Goal: Information Seeking & Learning: Understand process/instructions

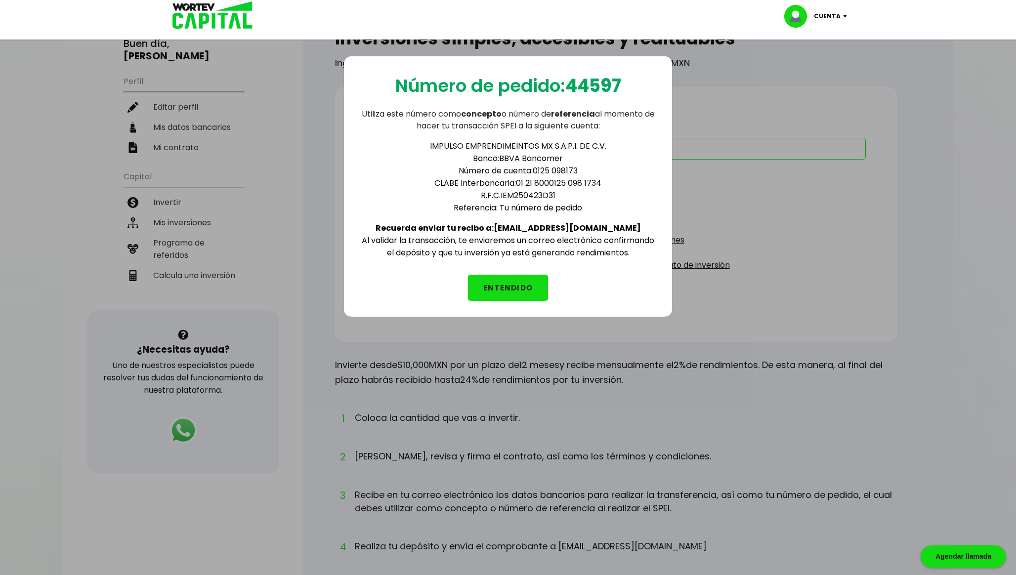
click at [509, 280] on button "ENTENDIDO" at bounding box center [508, 288] width 80 height 26
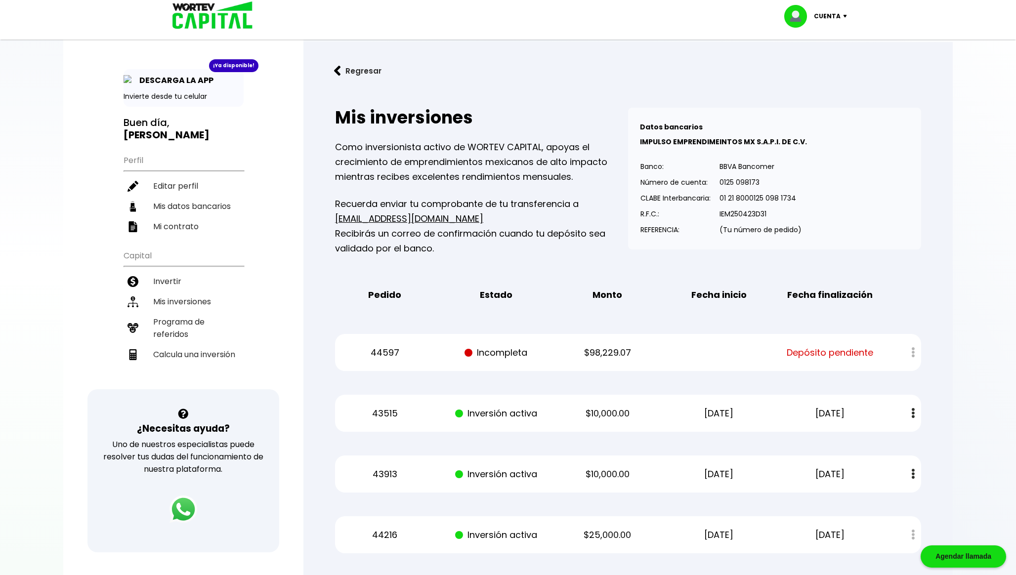
click at [511, 343] on div "44597 Incompleta $98,229.07 Depósito pendiente" at bounding box center [628, 352] width 586 height 37
click at [526, 353] on p "Incompleta" at bounding box center [496, 352] width 94 height 15
click at [914, 351] on div at bounding box center [906, 352] width 29 height 21
click at [851, 352] on span "Depósito pendiente" at bounding box center [830, 352] width 86 height 15
click at [399, 347] on p "44597" at bounding box center [385, 352] width 94 height 15
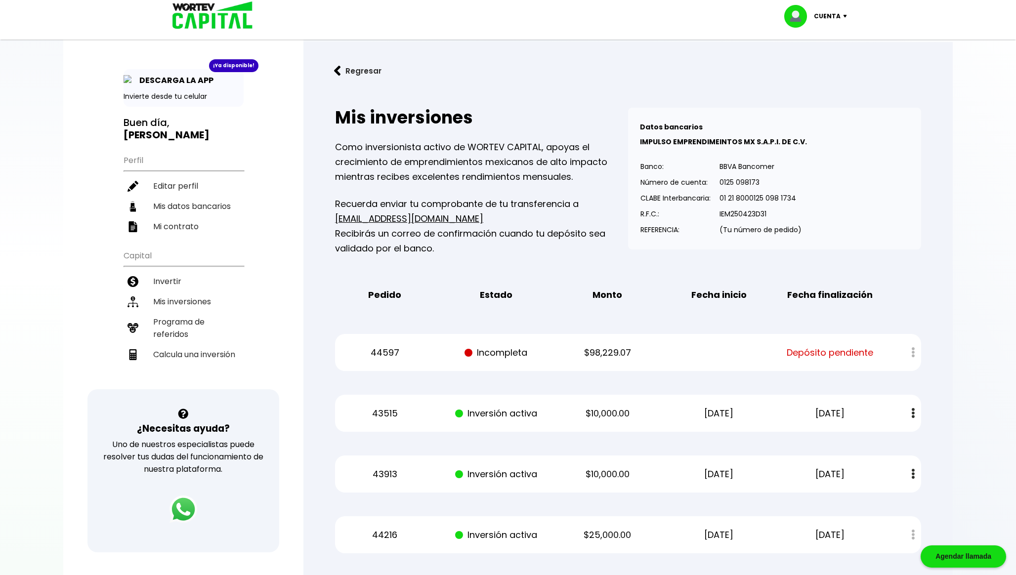
click at [375, 346] on p "44597" at bounding box center [385, 352] width 94 height 15
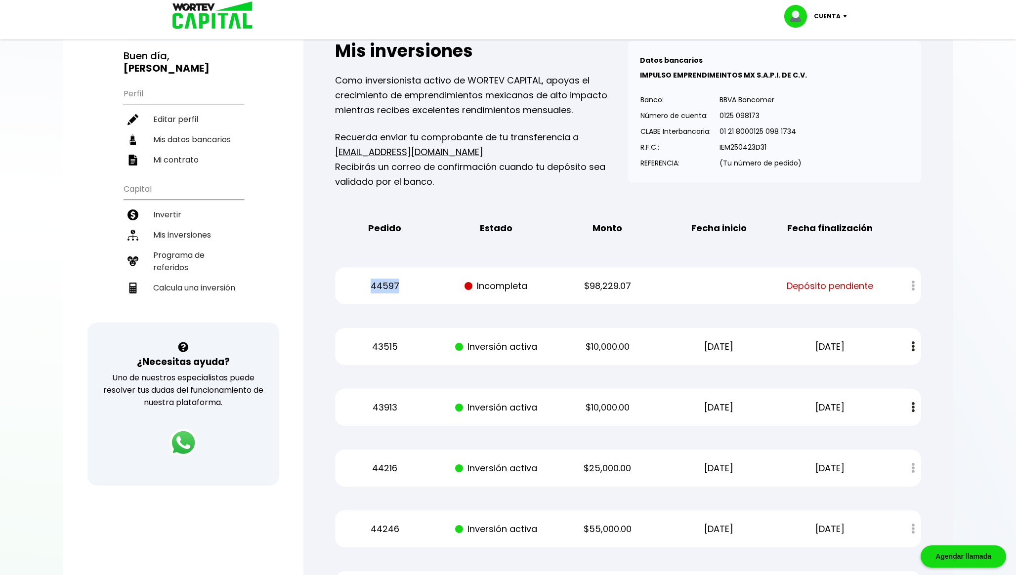
scroll to position [67, 0]
click at [595, 284] on p "$98,229.07" at bounding box center [607, 285] width 94 height 15
copy div "$98,229.07"
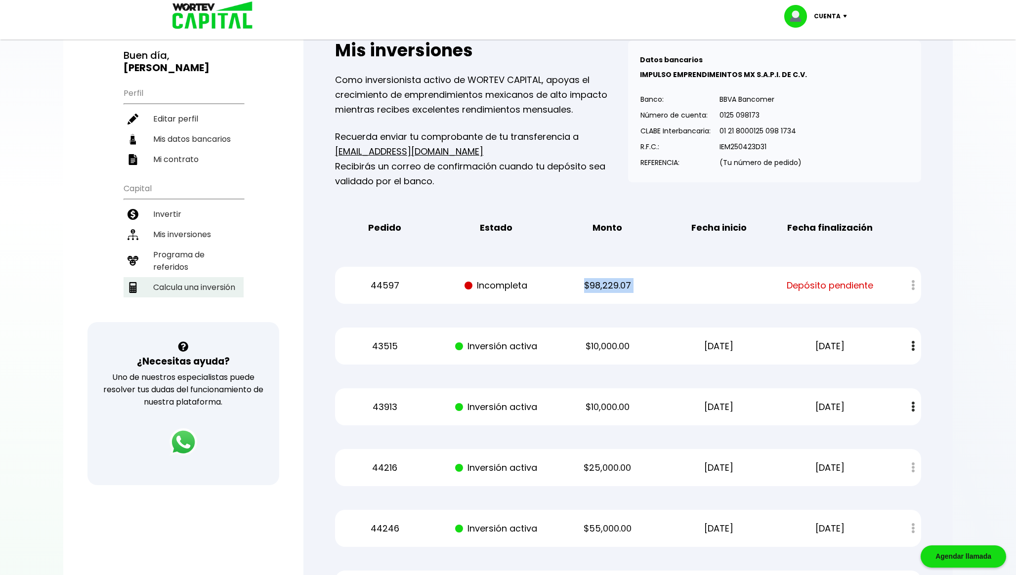
click at [218, 280] on li "Calcula una inversión" at bounding box center [184, 287] width 120 height 20
select select "1"
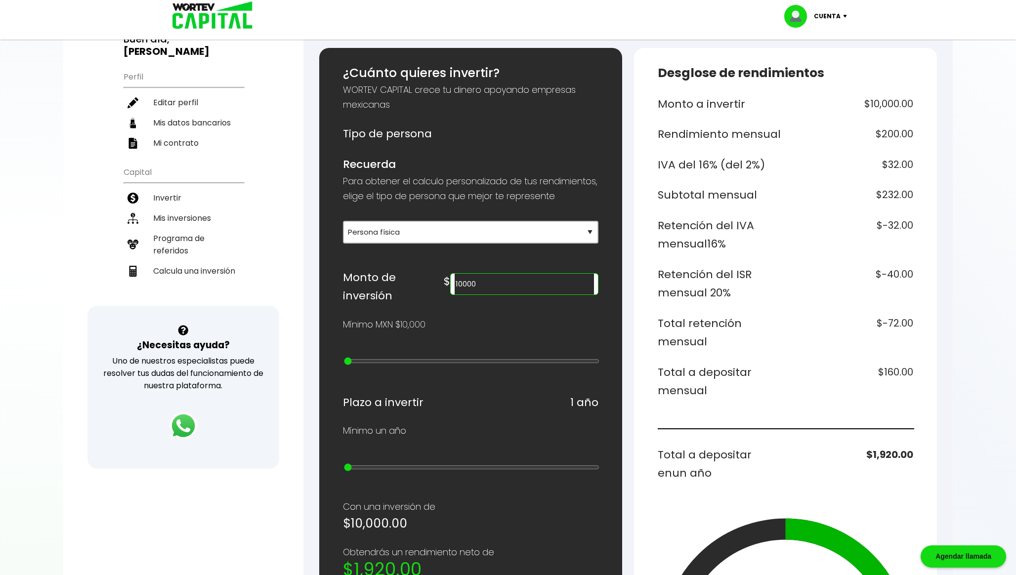
scroll to position [127, 0]
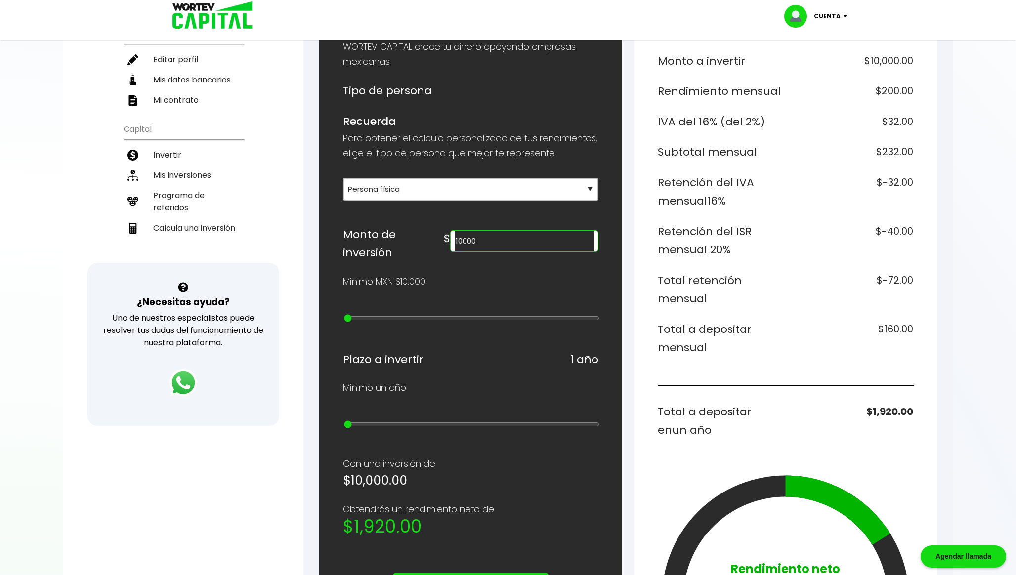
click at [562, 252] on input "10000" at bounding box center [524, 241] width 139 height 21
paste input "9822907"
type input "98229"
click at [853, 284] on h6 "$-707.25" at bounding box center [852, 289] width 124 height 37
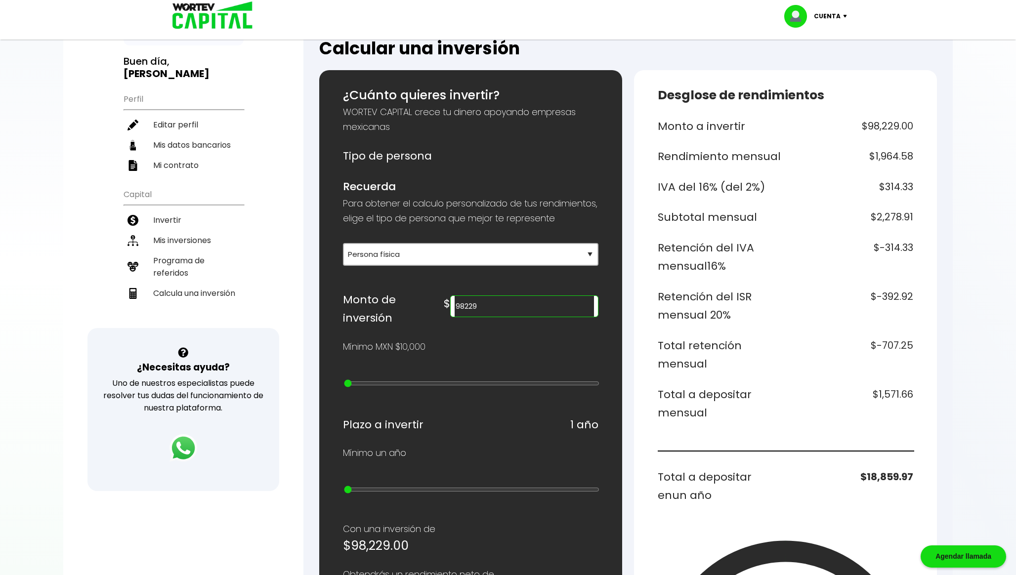
scroll to position [63, 0]
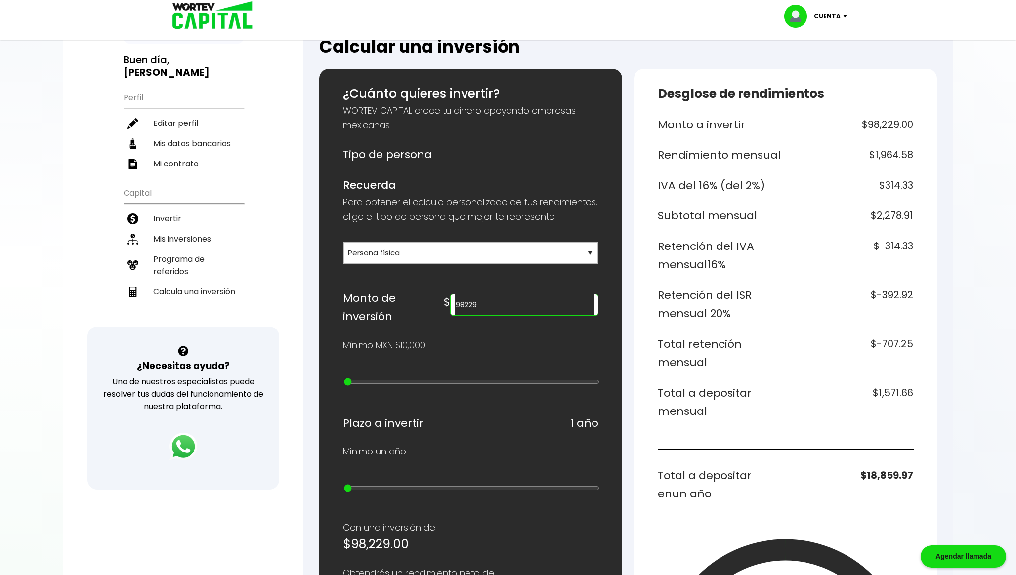
click at [723, 390] on h6 "Total a depositar mensual" at bounding box center [720, 402] width 124 height 37
click at [887, 387] on h6 "$1,571.66" at bounding box center [852, 402] width 124 height 37
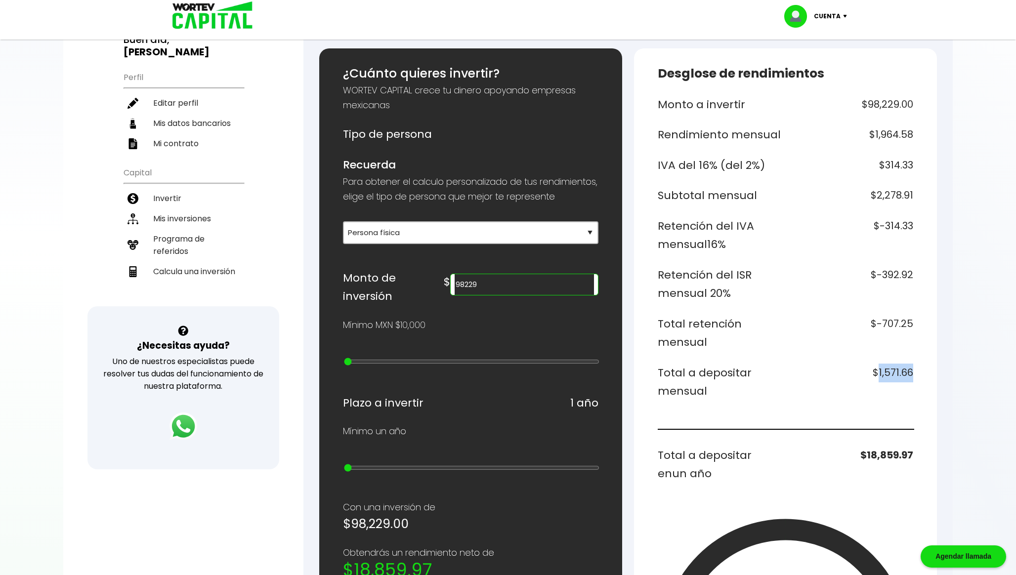
scroll to position [0, 0]
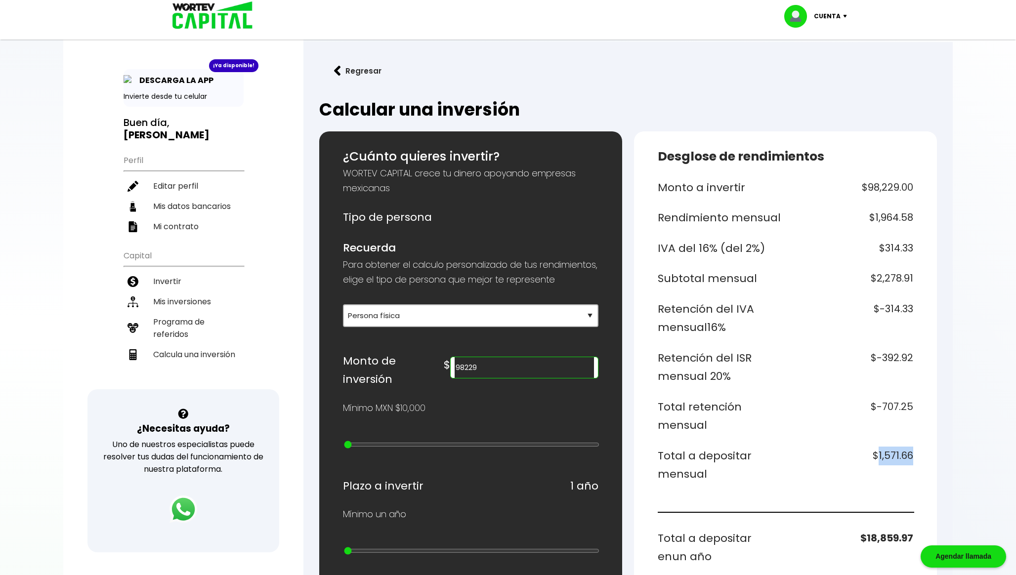
click at [359, 65] on button "Regresar" at bounding box center [357, 71] width 77 height 26
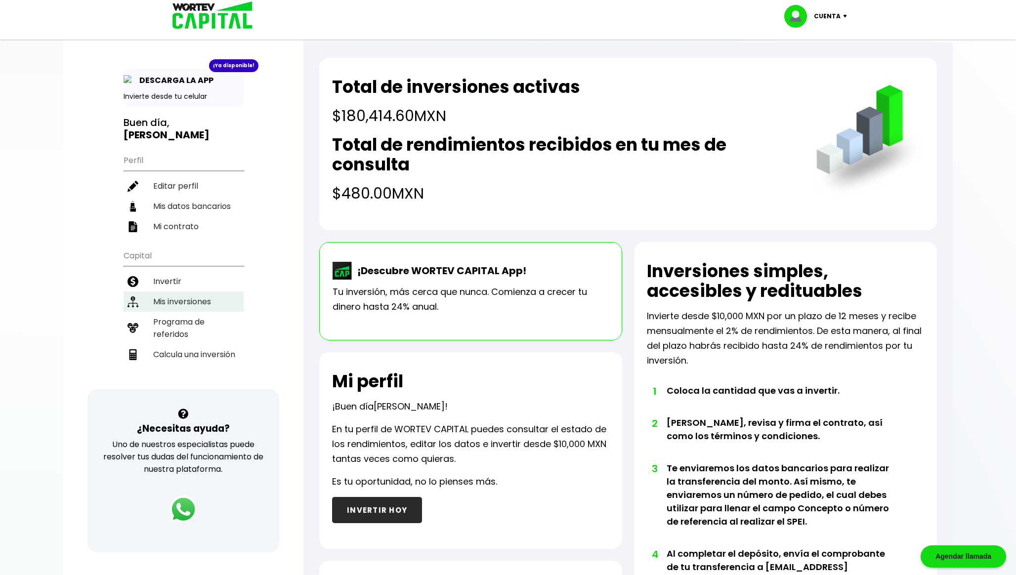
click at [189, 299] on li "Mis inversiones" at bounding box center [184, 302] width 120 height 20
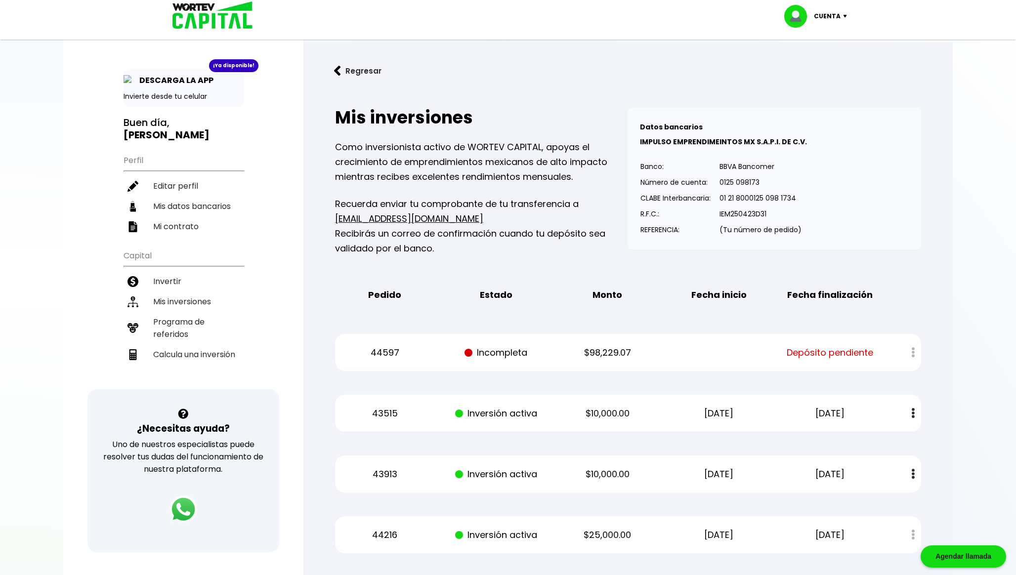
click at [370, 349] on p "44597" at bounding box center [385, 352] width 94 height 15
copy p "44597"
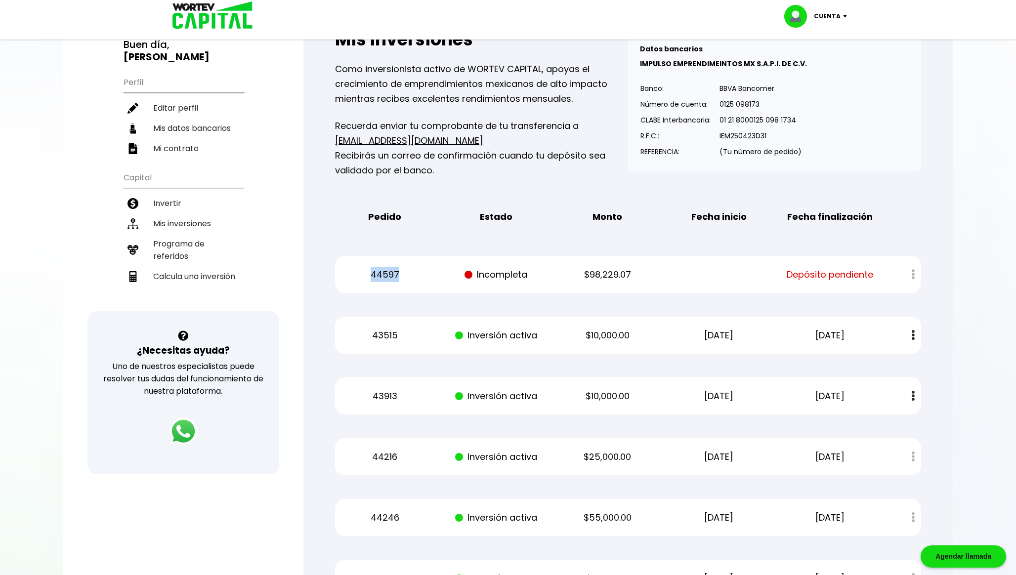
scroll to position [101, 0]
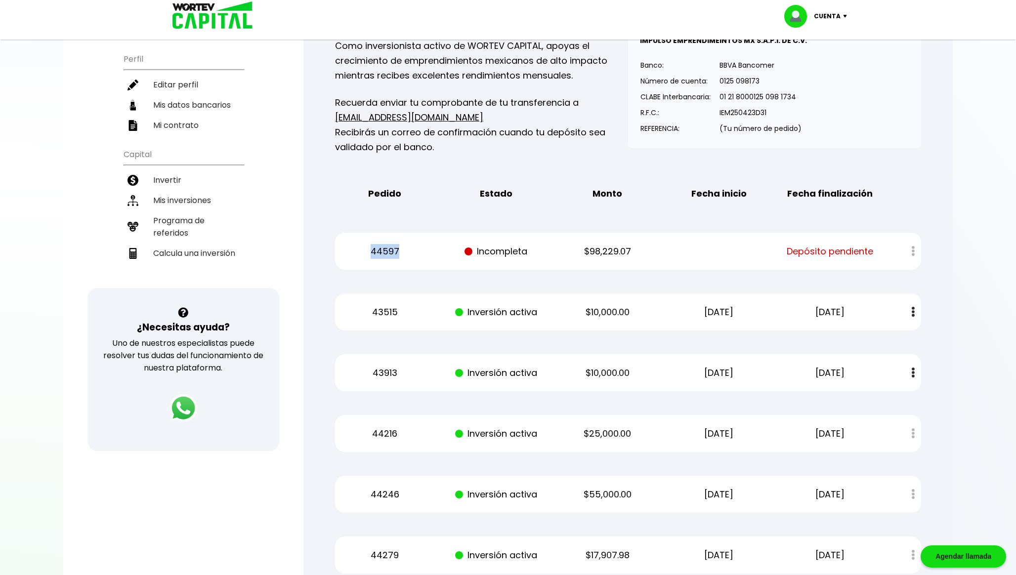
click at [423, 238] on div "44597 Incompleta $98,229.07 Depósito pendiente" at bounding box center [628, 251] width 586 height 37
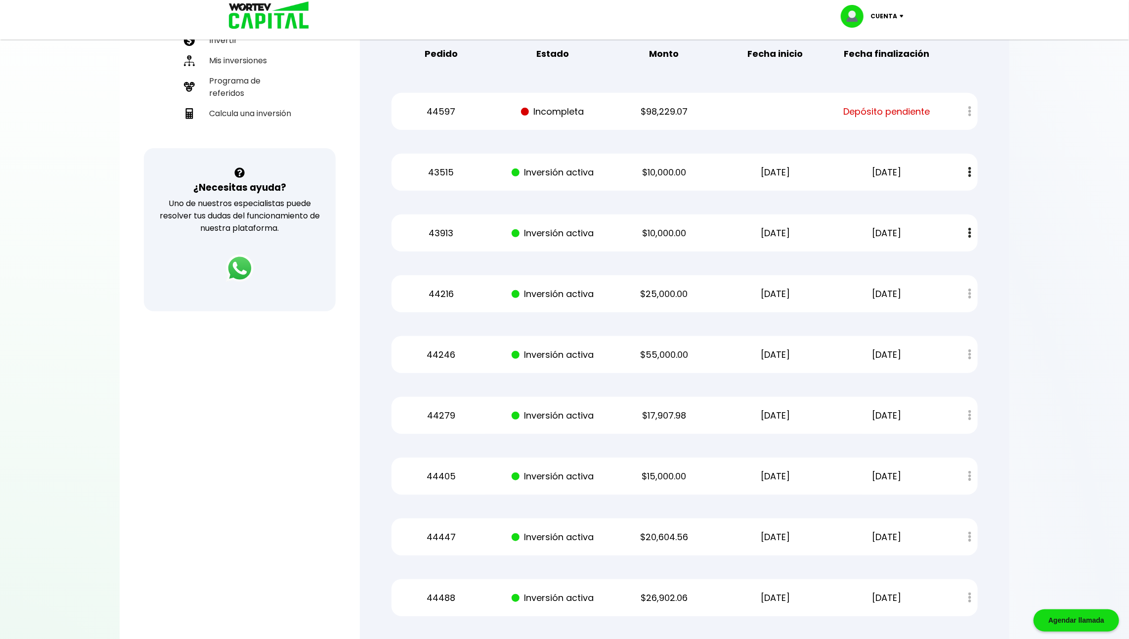
scroll to position [0, 0]
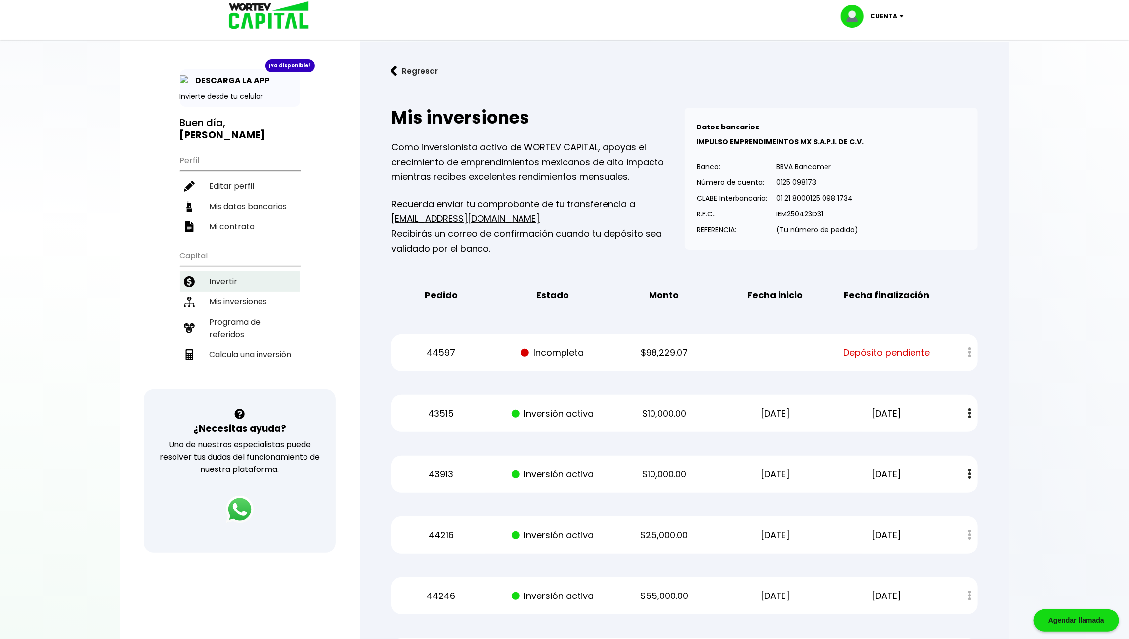
click at [238, 278] on li "Invertir" at bounding box center [240, 281] width 120 height 20
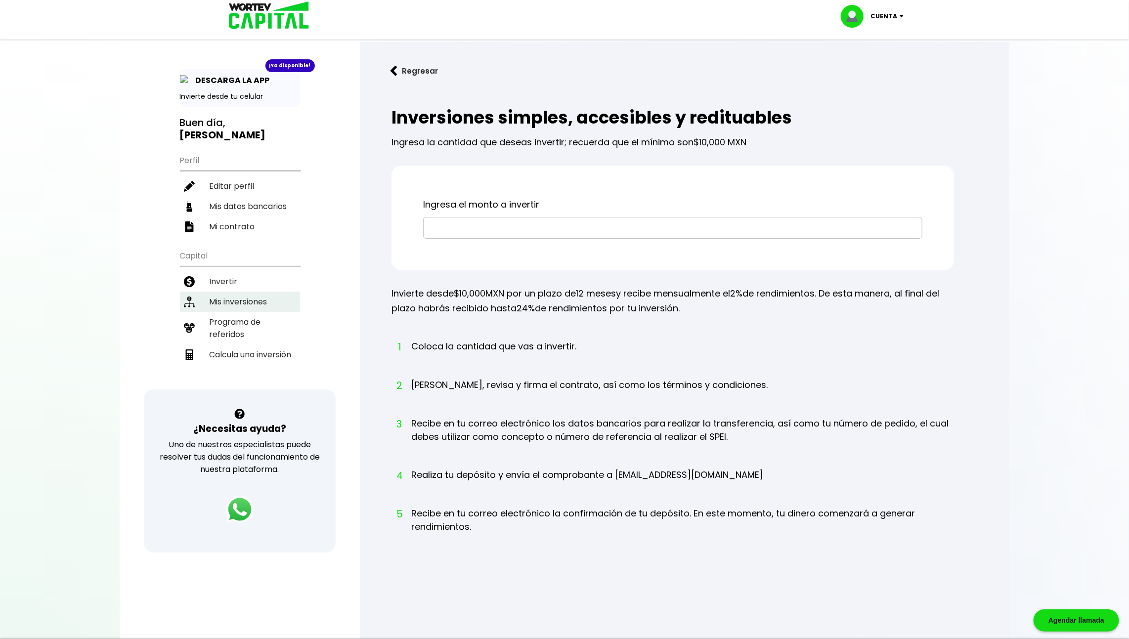
click at [243, 294] on li "Mis inversiones" at bounding box center [240, 302] width 120 height 20
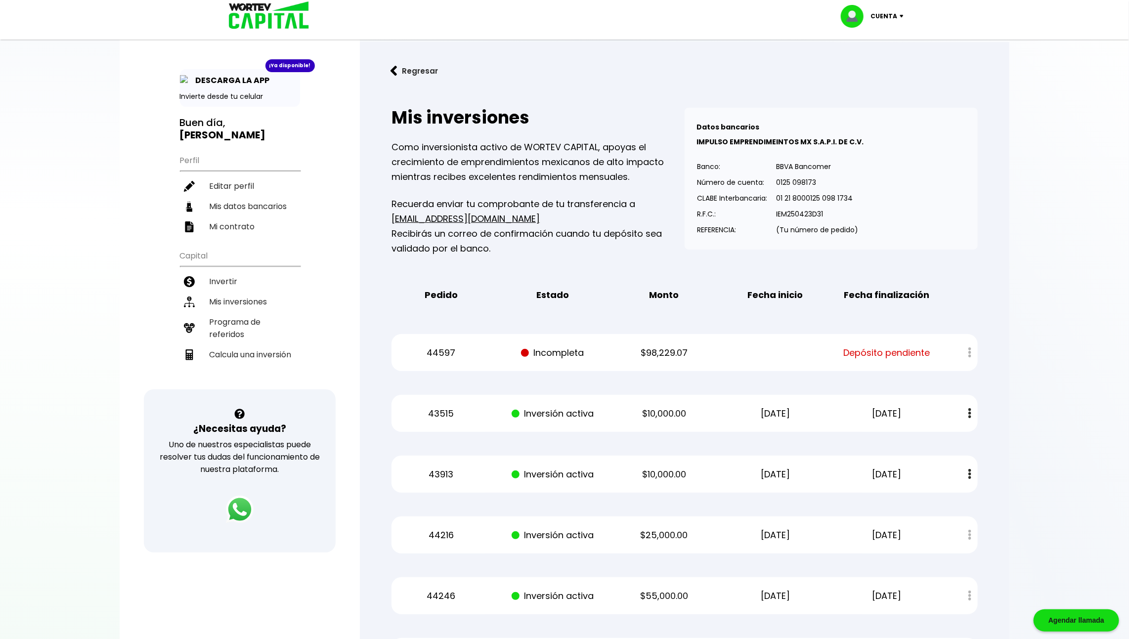
click at [413, 70] on button "Regresar" at bounding box center [414, 71] width 77 height 26
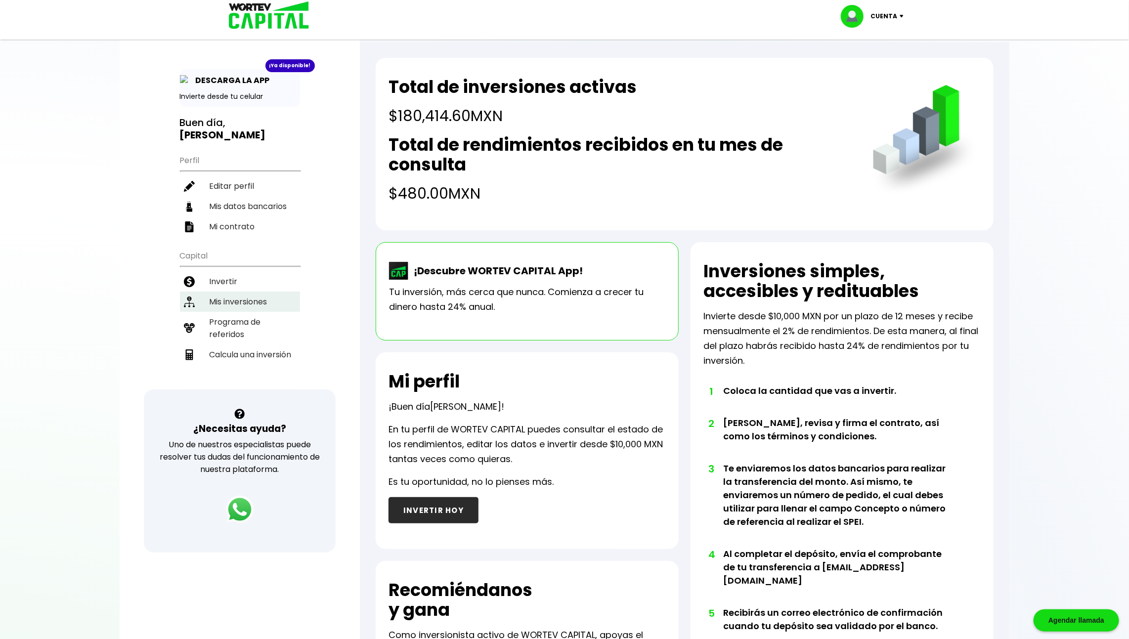
click at [248, 299] on li "Mis inversiones" at bounding box center [240, 302] width 120 height 20
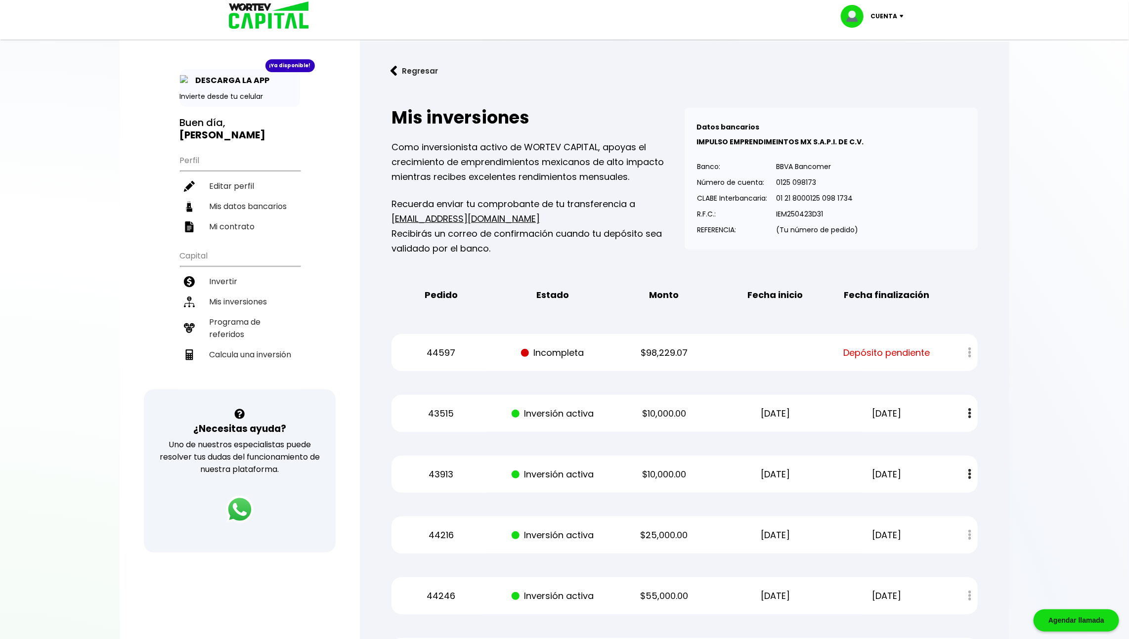
click at [669, 350] on p "$98,229.07" at bounding box center [664, 352] width 94 height 15
copy p "98,229.07"
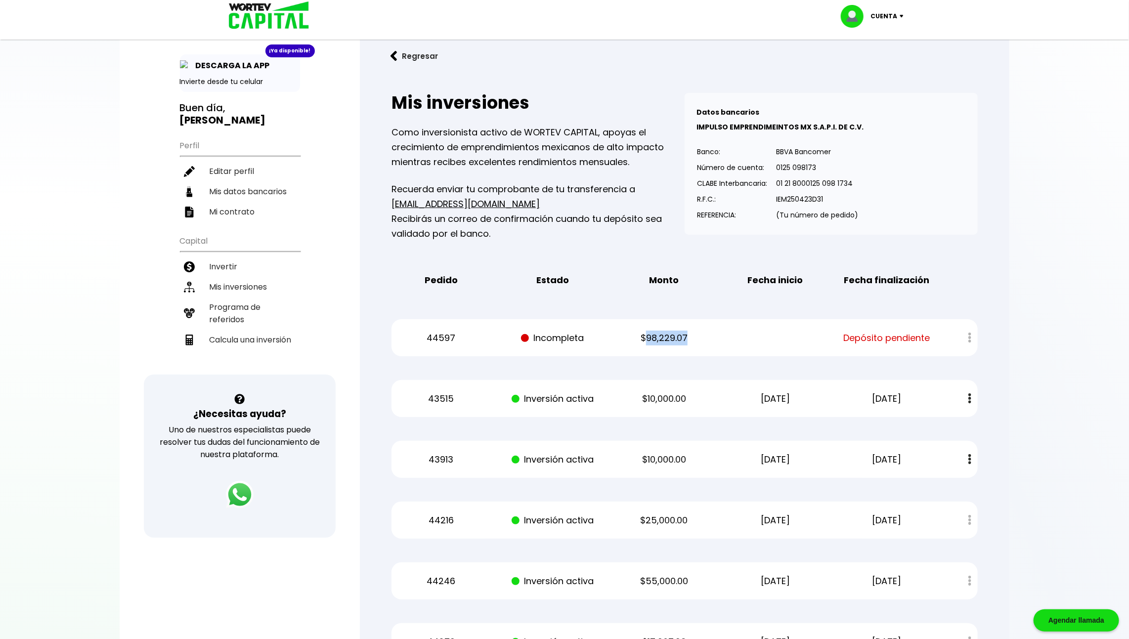
copy p "98,229.07"
click at [240, 332] on li "Calcula una inversión" at bounding box center [240, 340] width 120 height 20
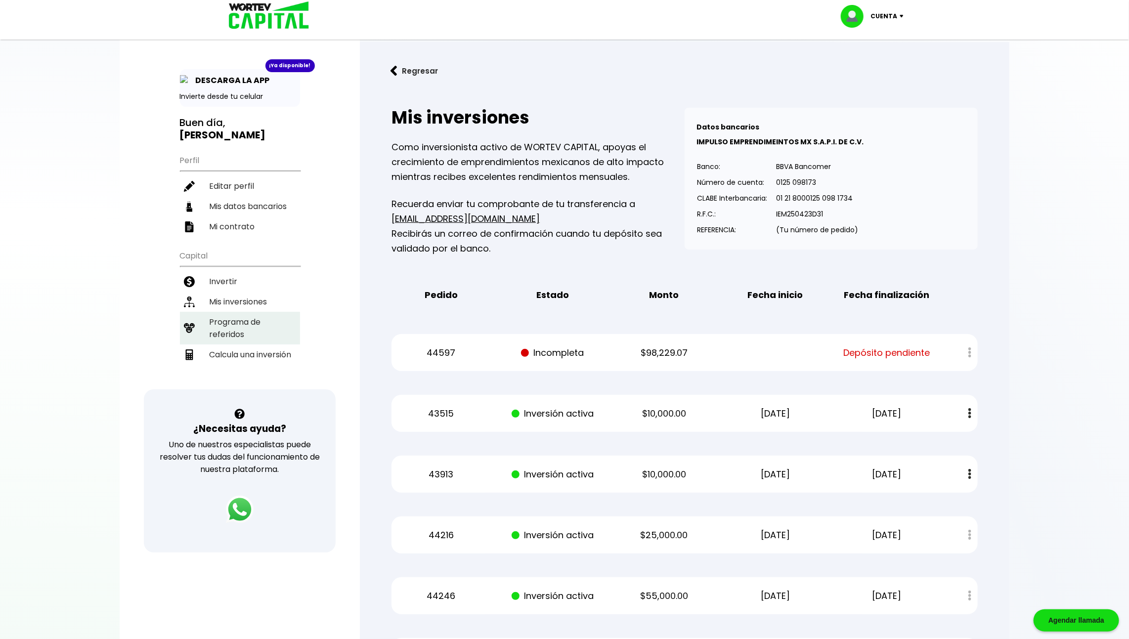
select select "1"
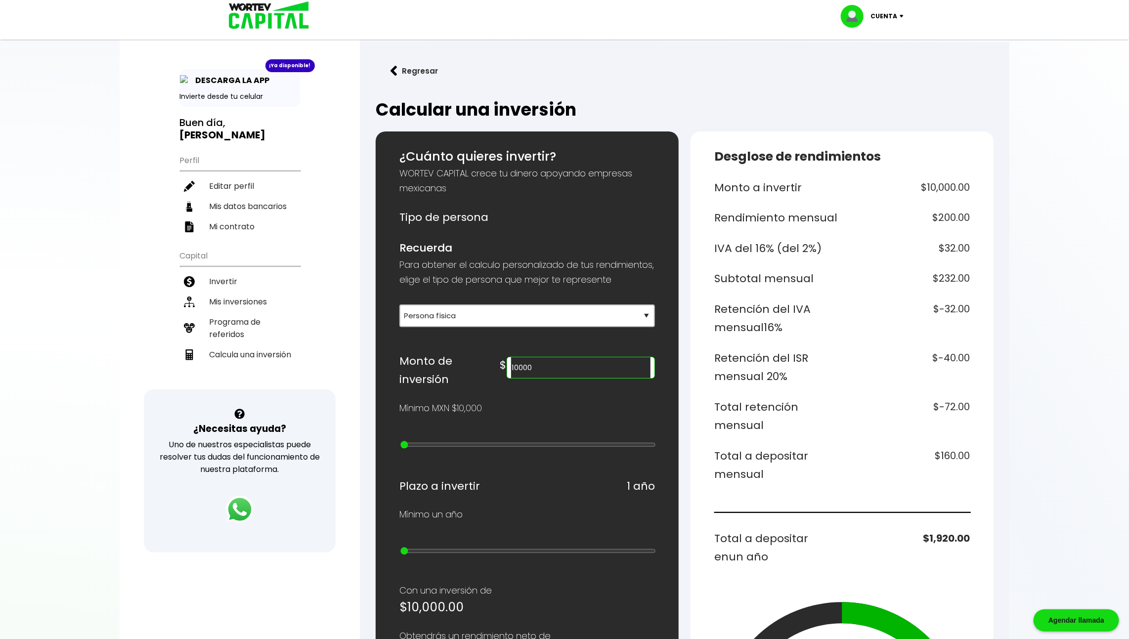
click at [592, 357] on label at bounding box center [581, 354] width 148 height 5
click at [587, 377] on input "10000" at bounding box center [580, 367] width 139 height 21
paste input "9822907"
type input "98229"
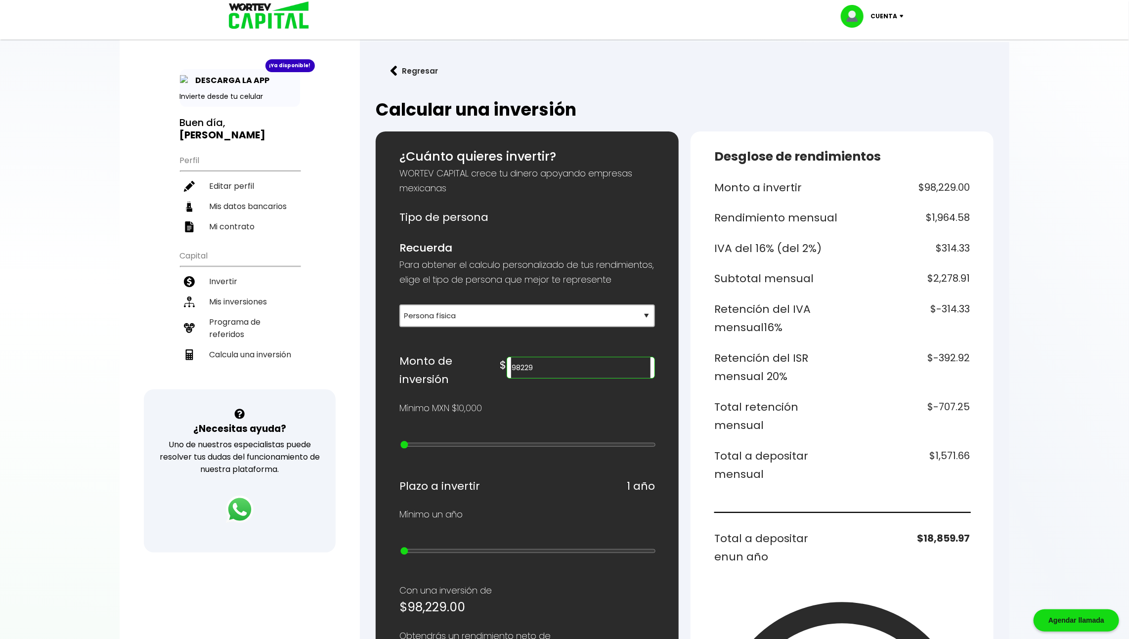
click at [948, 455] on h6 "$1,571.66" at bounding box center [908, 465] width 124 height 37
copy h6 "1,571.66"
click at [941, 538] on h6 "$18,859.97" at bounding box center [908, 547] width 124 height 37
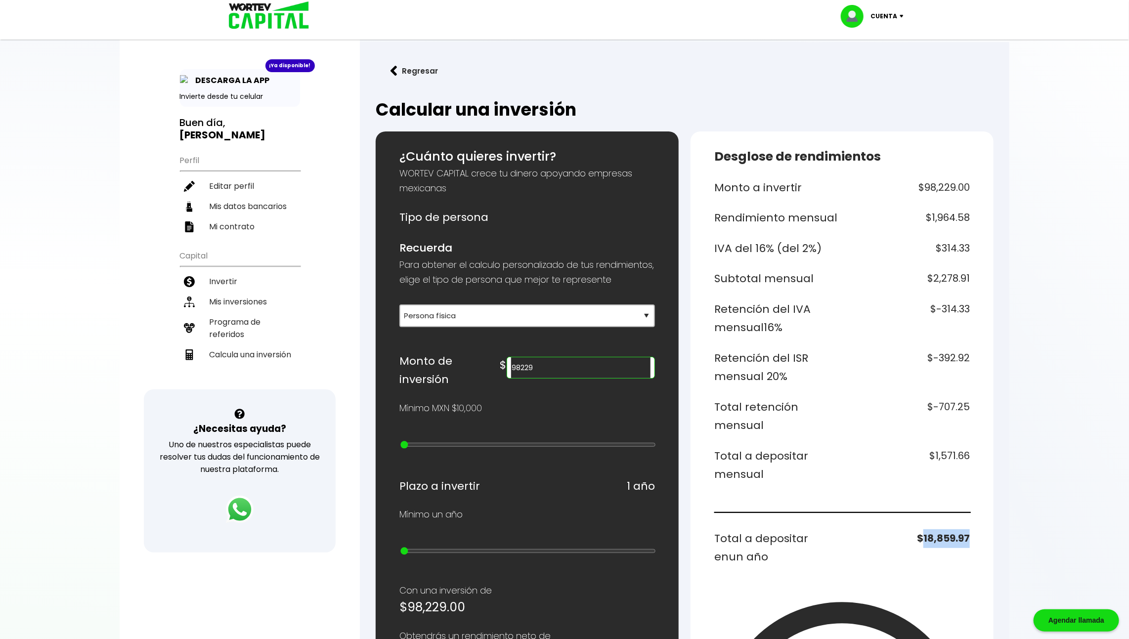
copy h6 "18,859.97"
click at [242, 294] on li "Mis inversiones" at bounding box center [240, 302] width 120 height 20
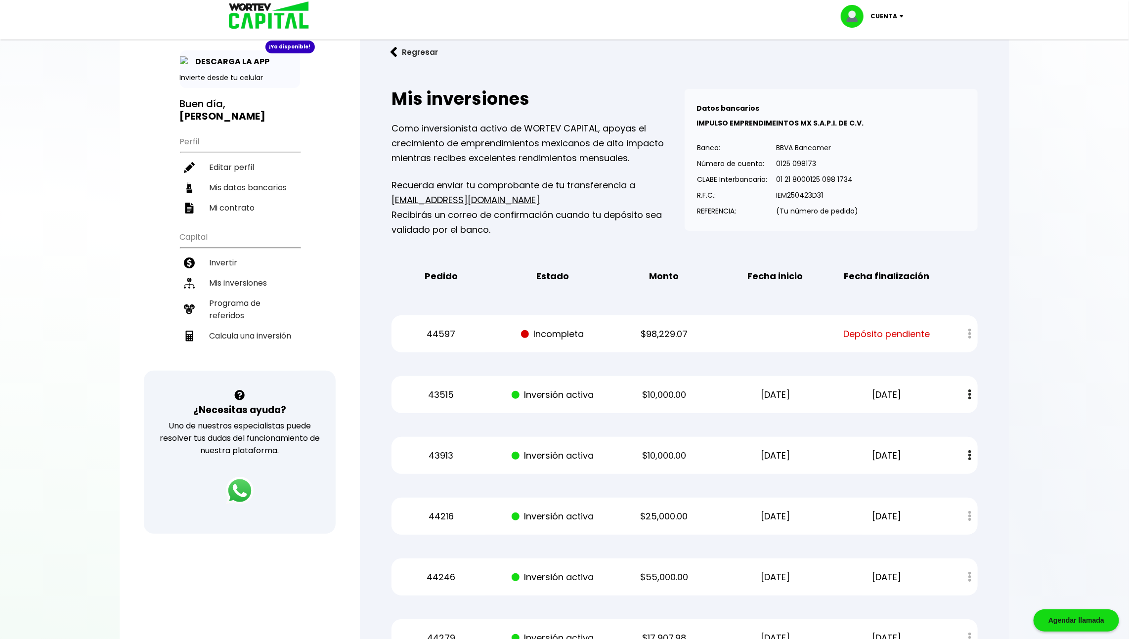
scroll to position [26, 0]
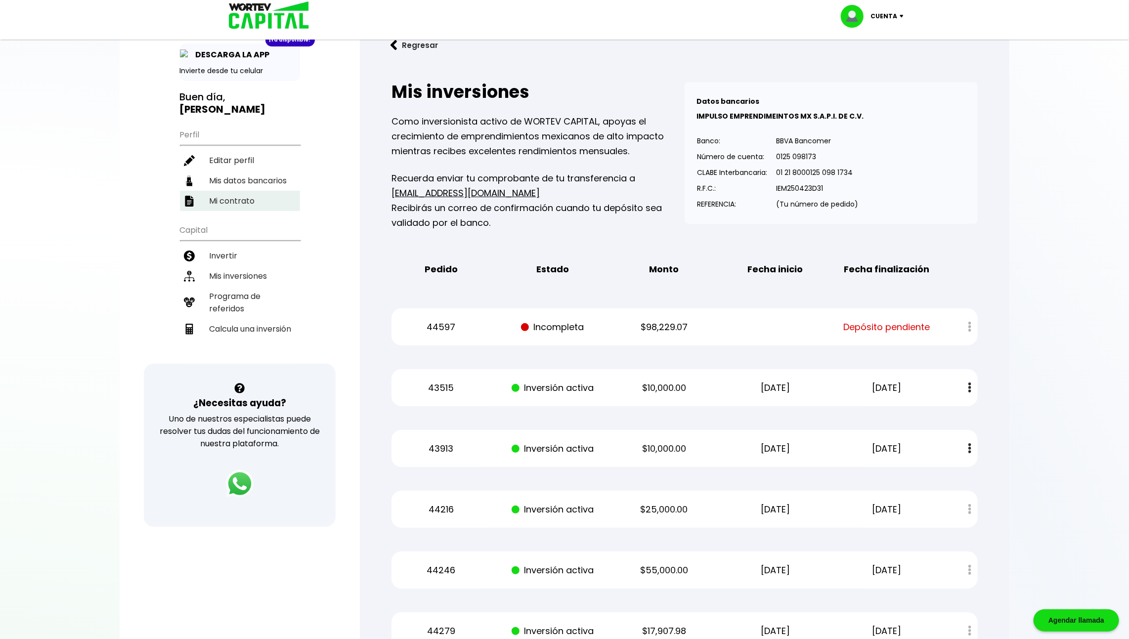
click at [270, 203] on li "Mi contrato" at bounding box center [240, 201] width 120 height 20
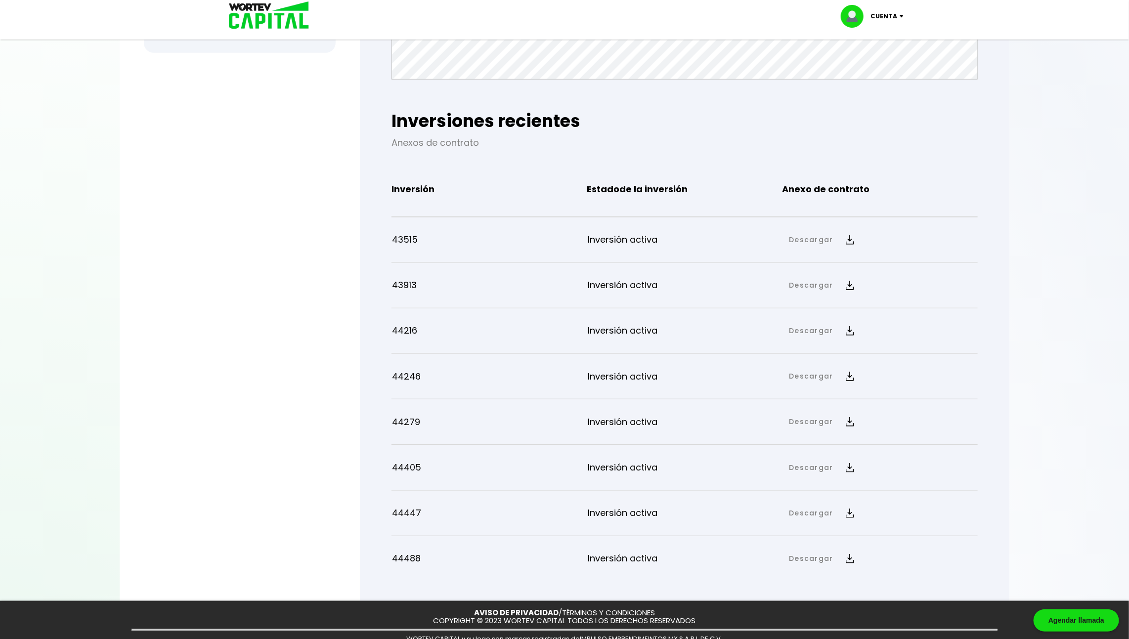
scroll to position [522, 0]
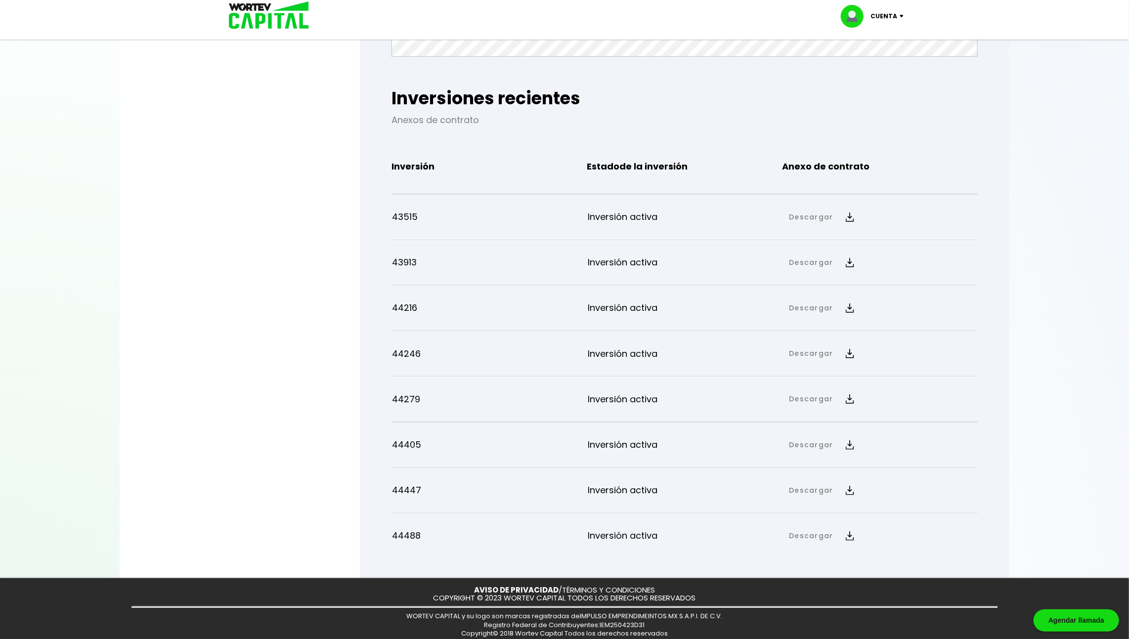
click at [843, 535] on button "Descargar" at bounding box center [821, 535] width 76 height 21
click at [899, 567] on link "Anexo de contrato" at bounding box center [898, 569] width 73 height 12
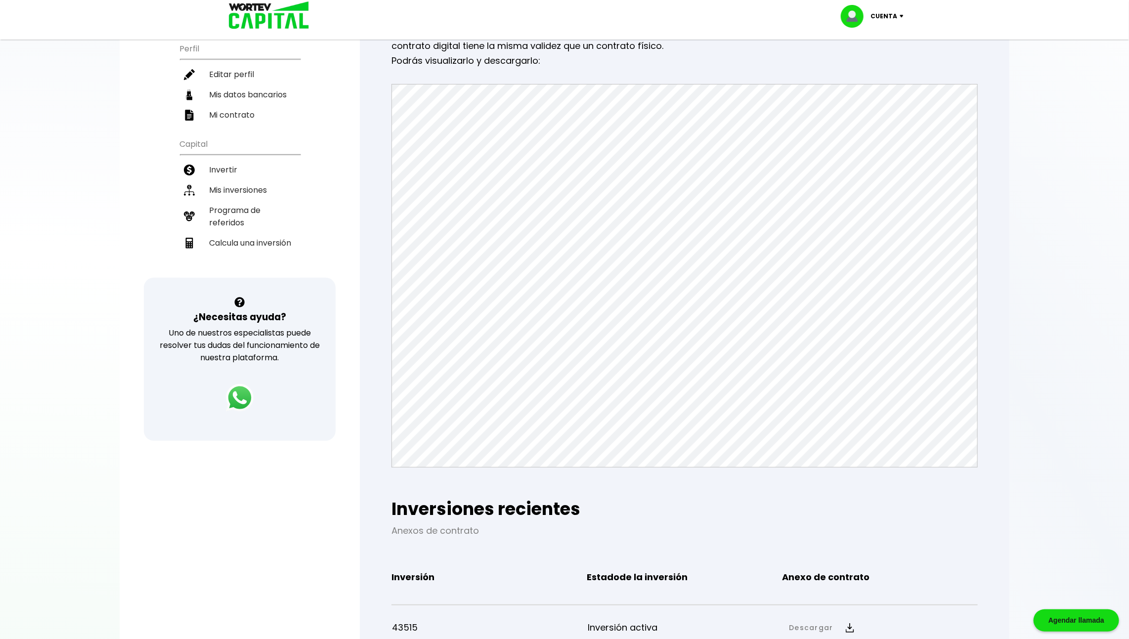
scroll to position [0, 0]
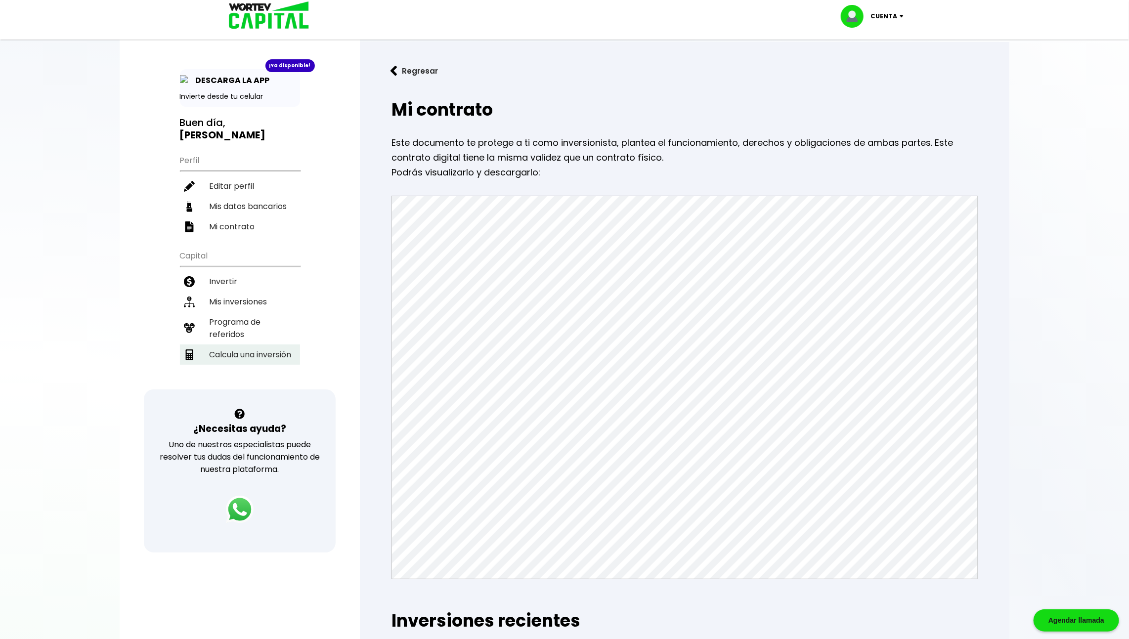
click at [264, 347] on li "Calcula una inversión" at bounding box center [240, 354] width 120 height 20
select select "1"
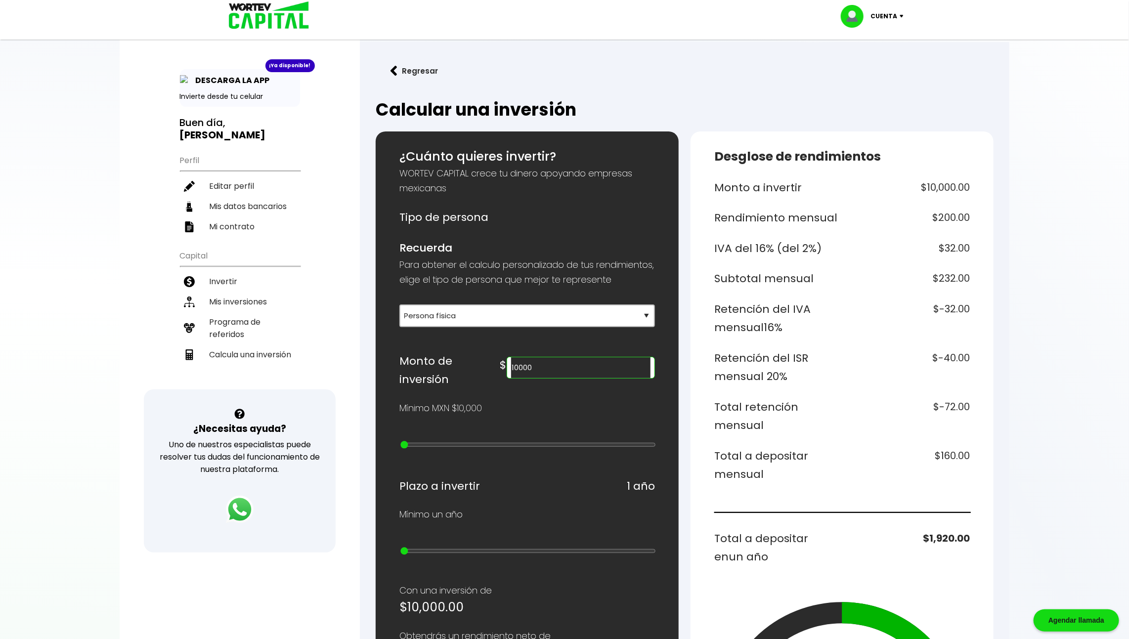
click at [607, 378] on input "10000" at bounding box center [580, 367] width 139 height 21
type input "335000"
click at [980, 362] on div "Desglose de rendimientos Monto a invertir $335,000.00 Rendimiento mensual $6,70…" at bounding box center [841, 545] width 303 height 829
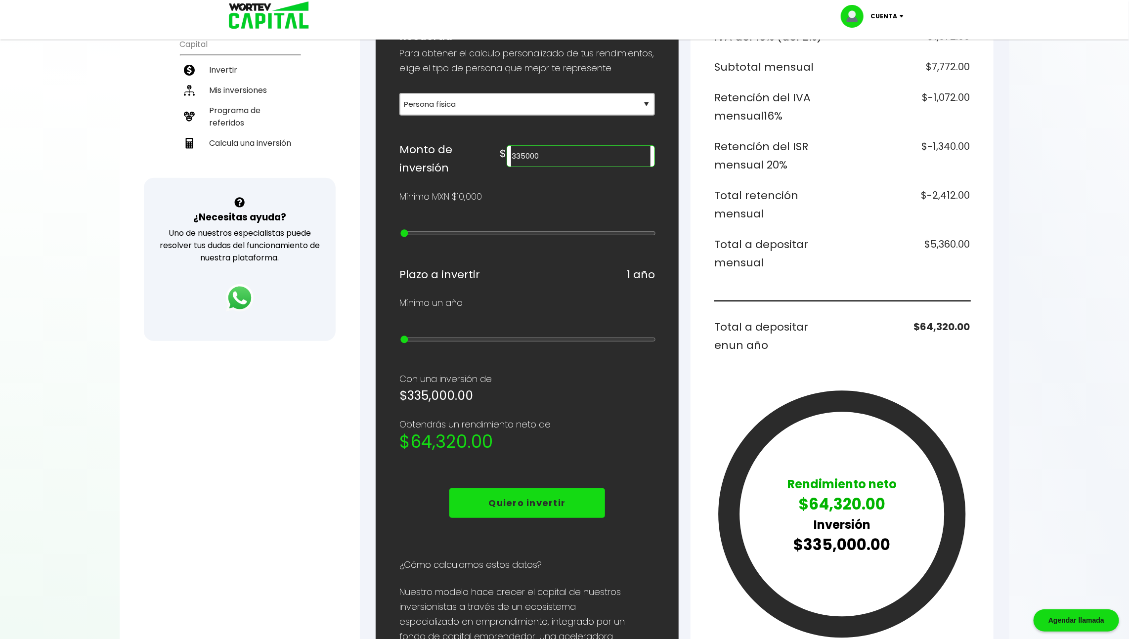
scroll to position [208, 0]
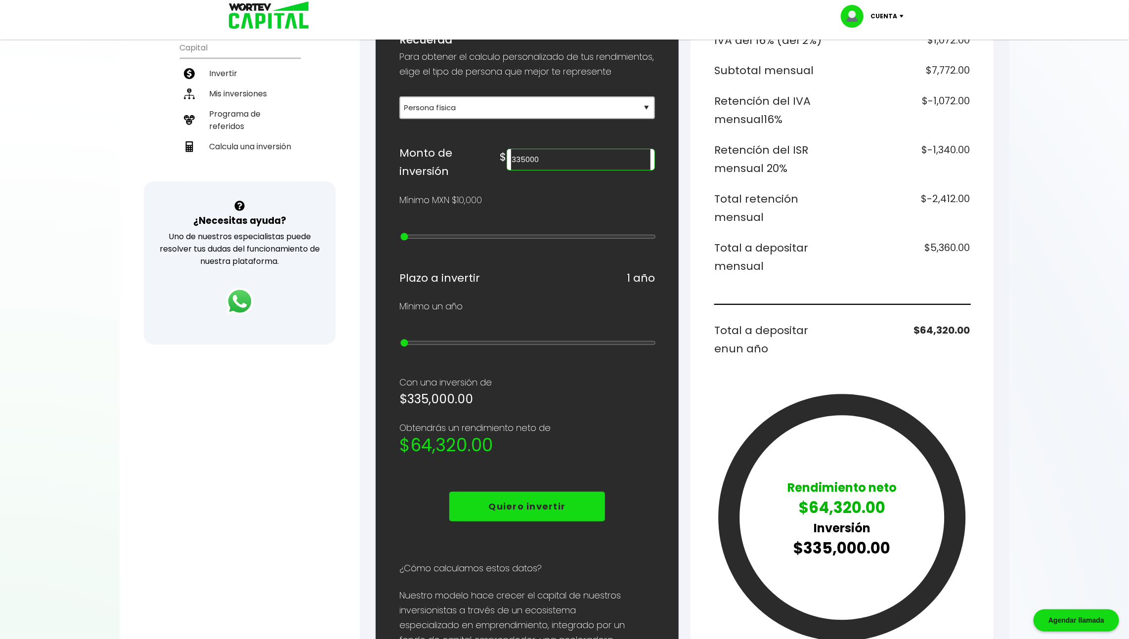
click at [952, 246] on h6 "$5,360.00" at bounding box center [908, 257] width 124 height 37
